Goal: Check status: Check status

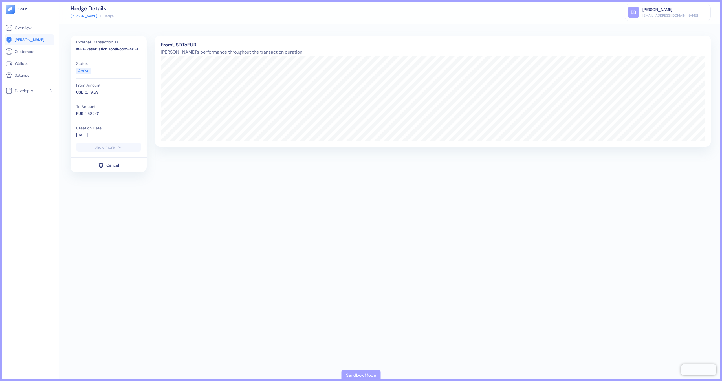
click at [32, 41] on link "Hedges" at bounding box center [30, 39] width 48 height 7
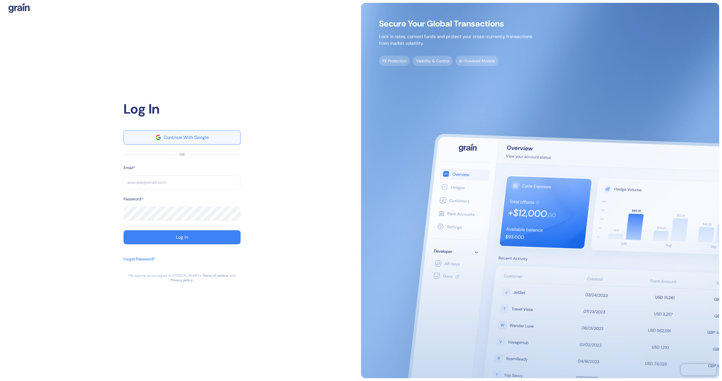
click at [174, 140] on div "Continue With Google" at bounding box center [185, 137] width 45 height 5
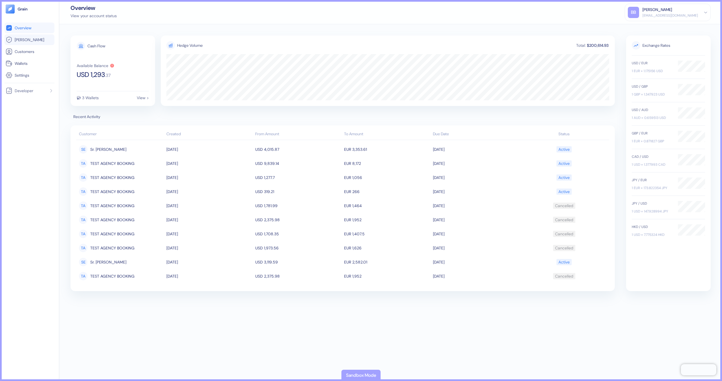
click at [11, 44] on li "Hedges" at bounding box center [30, 39] width 50 height 11
click at [22, 41] on span "Hedges" at bounding box center [30, 40] width 30 height 6
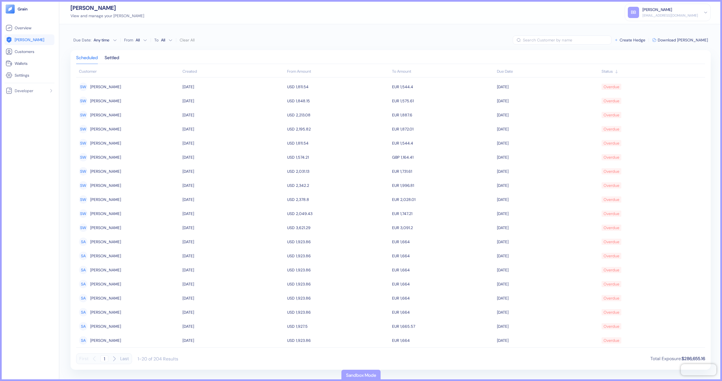
click at [215, 73] on div "Created" at bounding box center [233, 71] width 102 height 6
click at [208, 71] on div "Created" at bounding box center [233, 71] width 102 height 6
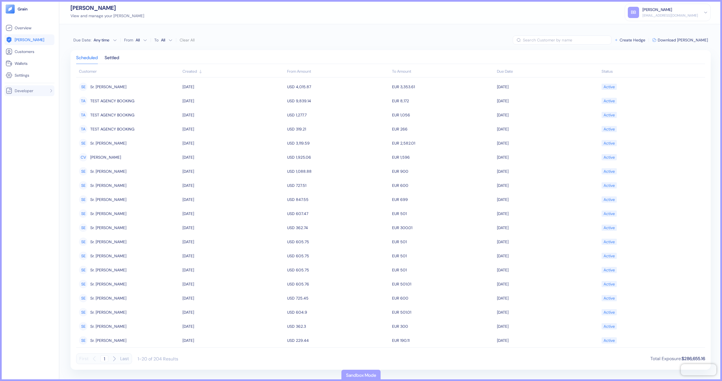
click at [28, 91] on span "Developer" at bounding box center [24, 91] width 19 height 6
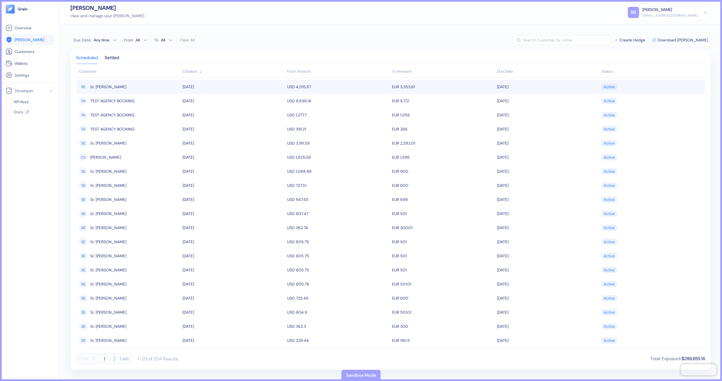
click at [545, 91] on td "01/10/2026" at bounding box center [547, 87] width 105 height 14
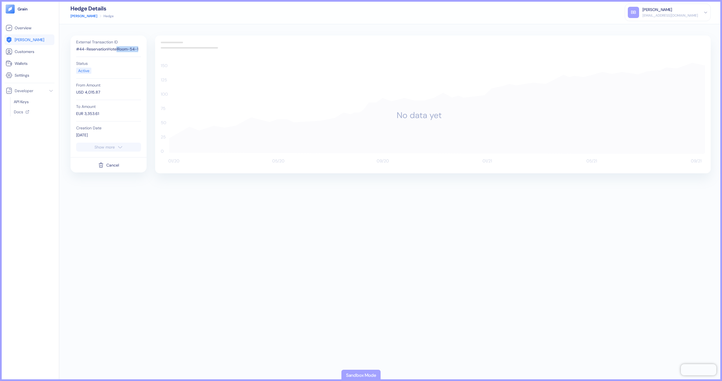
drag, startPoint x: 116, startPoint y: 48, endPoint x: 149, endPoint y: 49, distance: 32.4
click at [148, 49] on div "External Transaction ID #44-ReservationHotelRoom-54-1 Status Active From Amount…" at bounding box center [390, 203] width 640 height 334
